Goal: Information Seeking & Learning: Learn about a topic

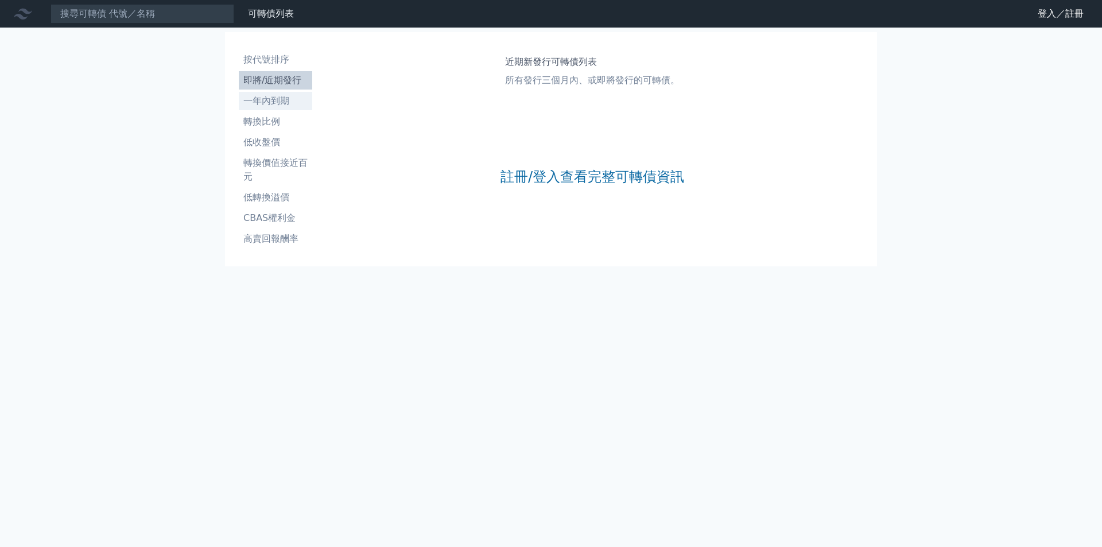
click at [282, 103] on li "一年內到期" at bounding box center [275, 101] width 73 height 14
click at [288, 123] on li "轉換比例" at bounding box center [275, 122] width 73 height 14
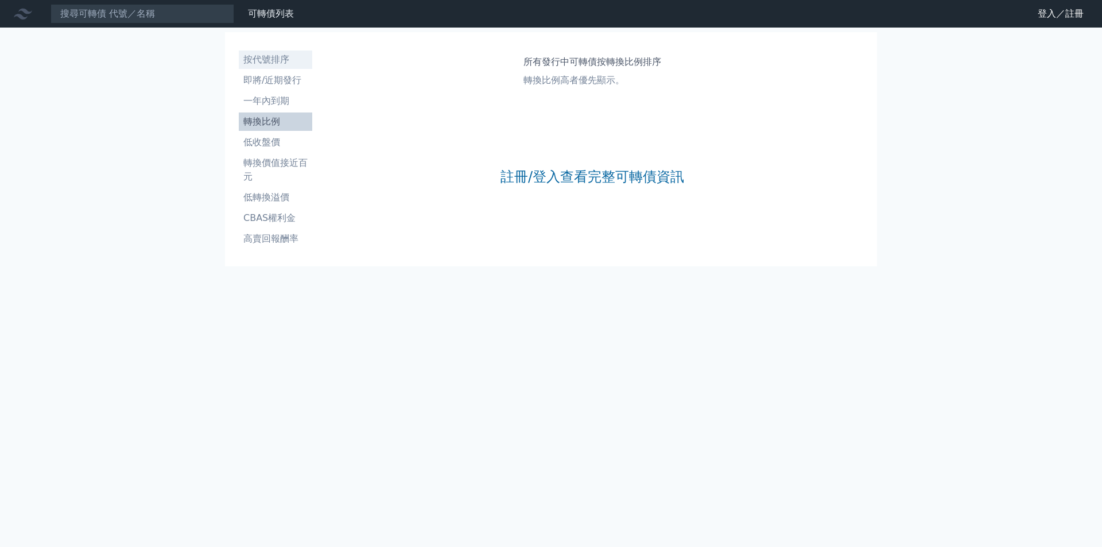
click at [286, 61] on li "按代號排序" at bounding box center [275, 60] width 73 height 14
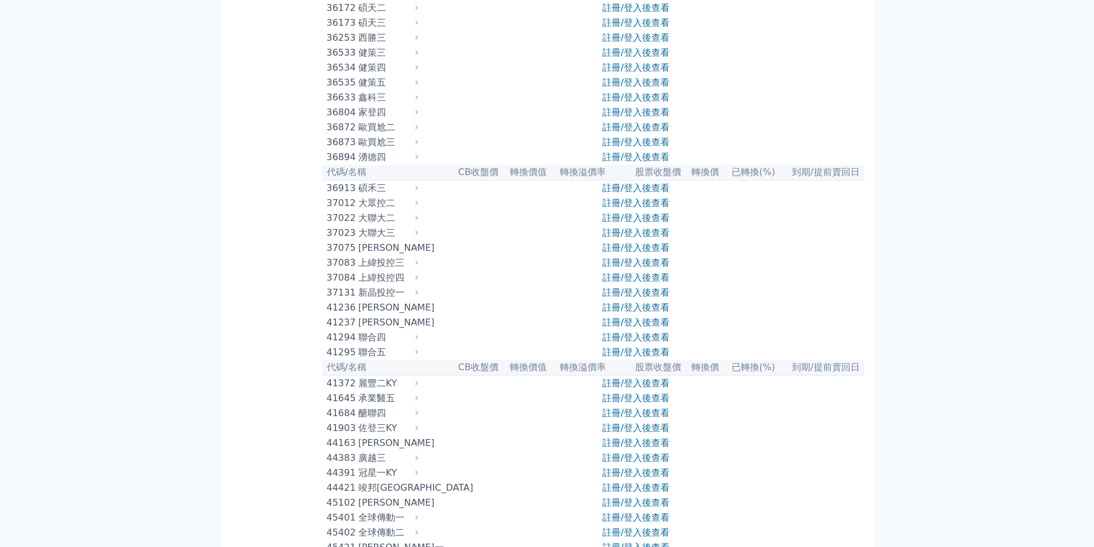
scroll to position [2354, 0]
